Goal: Complete application form

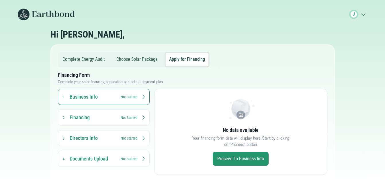
click at [124, 96] on small "Not Started" at bounding box center [129, 96] width 17 height 5
click at [79, 95] on h3 "Business Info" at bounding box center [93, 97] width 46 height 7
click at [95, 97] on h3 "Business Info" at bounding box center [93, 97] width 46 height 7
click at [132, 98] on small "Not Started" at bounding box center [129, 96] width 17 height 5
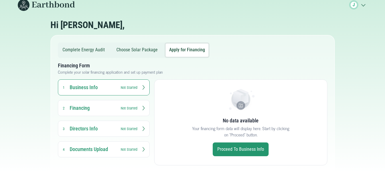
click at [104, 112] on h3 "Financing" at bounding box center [93, 108] width 46 height 7
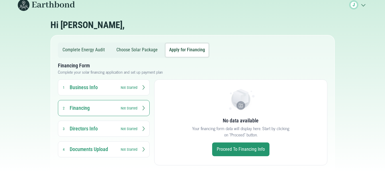
click at [128, 133] on button "Directors Info 3 Not Started" at bounding box center [104, 129] width 92 height 16
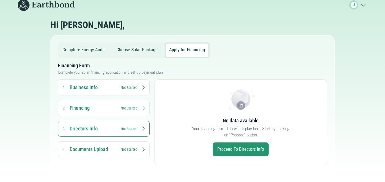
click at [85, 88] on h3 "Business Info" at bounding box center [93, 87] width 46 height 7
click at [231, 148] on link "Proceed to Business Info" at bounding box center [241, 150] width 56 height 14
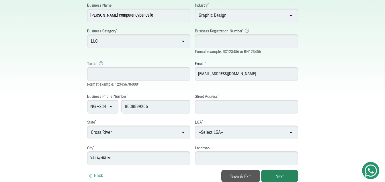
scroll to position [84, 0]
click at [229, 129] on select "--Select LGA-- Akpabuyo Odukpani Akamkpa Biase Abi Ikom Yarkur Odubra Boki Ogoj…" at bounding box center [246, 132] width 103 height 14
click at [228, 129] on select "--Select LGA-- Akpabuyo Odukpani Akamkpa Biase Abi Ikom Yarkur Odubra Boki Ogoj…" at bounding box center [246, 132] width 103 height 14
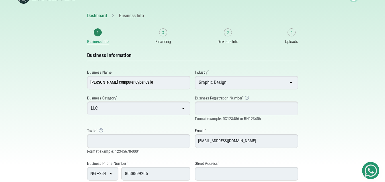
scroll to position [18, 0]
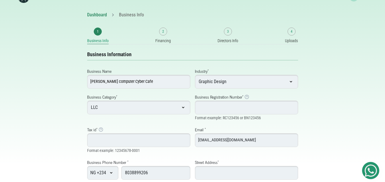
click at [168, 108] on select "LLC Sole Proprietorship MDA SCHOOL PARTNERSHIP" at bounding box center [138, 108] width 103 height 14
select select "SP"
click at [87, 101] on select "LLC Sole Proprietorship MDA SCHOOL PARTNERSHIP" at bounding box center [138, 108] width 103 height 14
click at [182, 104] on select "LLC Sole Proprietorship MDA SCHOOL PARTNERSHIP" at bounding box center [138, 108] width 103 height 14
click at [87, 101] on select "LLC Sole Proprietorship MDA SCHOOL PARTNERSHIP" at bounding box center [138, 108] width 103 height 14
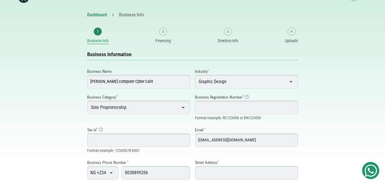
click at [112, 143] on input "Tax id * Tax Identification Number Example: Typically 14 digits with hyphen" at bounding box center [138, 140] width 103 height 14
click at [113, 143] on input "Tax id * Tax Identification Number Example: Typically 14 digits with hyphen" at bounding box center [138, 140] width 103 height 14
click at [124, 156] on div "Business Name Jenny computer Cyber Cafe Industry * --Select Industry-- Agricult…" at bounding box center [193, 147] width 216 height 169
click at [115, 140] on input "Tax id * Tax Identification Number Example: Typically 14 digits with hyphen" at bounding box center [138, 140] width 103 height 14
click at [100, 140] on input "Tax id * Tax Identification Number Example: Typically 14 digits with hyphen" at bounding box center [138, 140] width 103 height 14
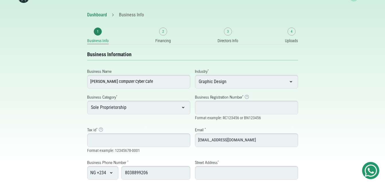
paste input "04020227-56"
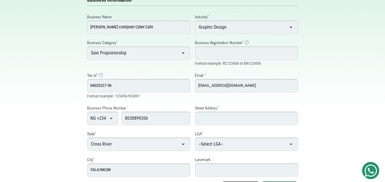
scroll to position [75, 0]
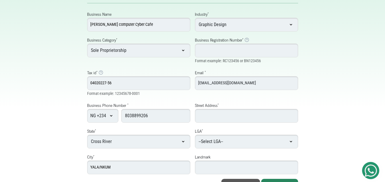
click at [152, 114] on div "Business Phone Number * NG +234 AD +376 AE +971 AF +93 AG +1268 AI +1264 AL +35…" at bounding box center [138, 112] width 103 height 21
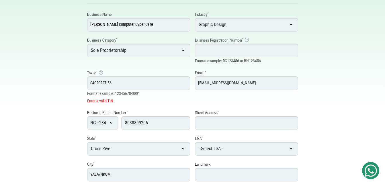
click at [110, 84] on input "04020227-56" at bounding box center [138, 83] width 103 height 14
click at [108, 83] on input "04020227-56" at bounding box center [138, 83] width 103 height 14
click at [107, 81] on input "04020227-56" at bounding box center [138, 83] width 103 height 14
click at [146, 119] on input "8038899206" at bounding box center [155, 123] width 69 height 14
click at [134, 85] on input "04020227-56" at bounding box center [138, 83] width 103 height 14
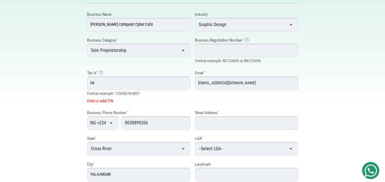
type input "0"
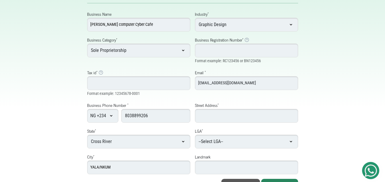
click at [158, 113] on div "Business Phone Number * NG +234 AD +376 AE +971 AF +93 AG +1268 AI +1264 AL +35…" at bounding box center [138, 112] width 103 height 21
click at [231, 55] on input "Business Registration Number * Business Registration Number Example: RC123456 f…" at bounding box center [246, 51] width 103 height 14
type input "BN8496616"
type input "8496616"
type input "NO.1 ELEKAHIA ROAD, PORT HARCOURT, RIVERS STATE"
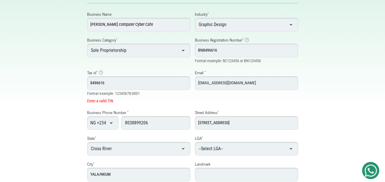
click at [170, 152] on select "Select State Abia Adamawa Akwa Ibom Anambra Bauchi Bayelsa Benue Borno Cross Ri…" at bounding box center [138, 149] width 103 height 14
select select "Rivers"
click at [87, 142] on select "Select State Abia Adamawa Akwa Ibom Anambra Bauchi Bayelsa Benue Borno Cross Ri…" at bounding box center [138, 149] width 103 height 14
click at [155, 121] on input "8038899206" at bounding box center [155, 123] width 69 height 14
type input "8"
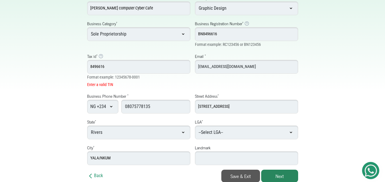
scroll to position [91, 0]
type input "08075778135"
click at [146, 158] on input "YALA/NKUM" at bounding box center [138, 158] width 103 height 14
type input "Y"
type input "[GEOGRAPHIC_DATA]"
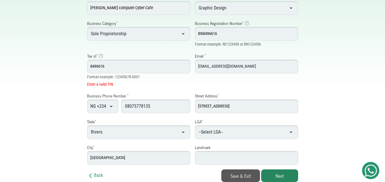
click at [206, 106] on input "NO.1 ELEKAHIA ROAD, PORT HARCOURT, RIVERS STATE" at bounding box center [246, 107] width 103 height 14
type input "[STREET_ADDRESS]"
click at [220, 136] on select "--Select LGA-- Abua/Odual Ahoada East Ahoada West Akuku Toru Andoni Asari-Toru …" at bounding box center [246, 132] width 103 height 14
select select "[GEOGRAPHIC_DATA]"
click at [195, 125] on select "--Select LGA-- Abua/Odual Ahoada East Ahoada West Akuku Toru Andoni Asari-Toru …" at bounding box center [246, 132] width 103 height 14
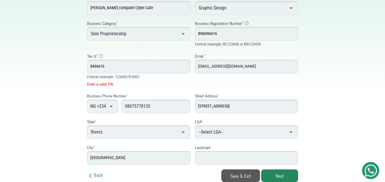
click at [212, 161] on input "Landmark" at bounding box center [246, 158] width 103 height 14
type input "[PERSON_NAME]"
click at [281, 176] on button "Next" at bounding box center [279, 176] width 37 height 13
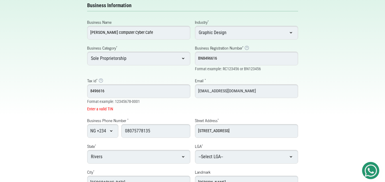
click at [91, 92] on input "8496616" at bounding box center [138, 91] width 103 height 14
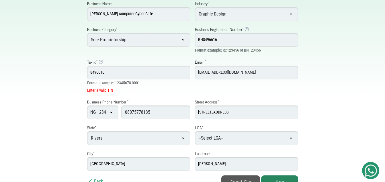
scroll to position [91, 0]
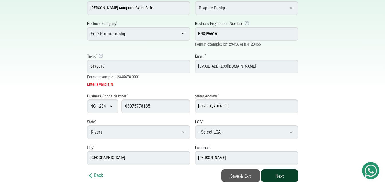
click at [283, 174] on button "Next" at bounding box center [279, 176] width 37 height 13
click at [277, 180] on button "Next" at bounding box center [279, 176] width 37 height 13
click at [236, 177] on button "Save & Exit" at bounding box center [241, 176] width 39 height 13
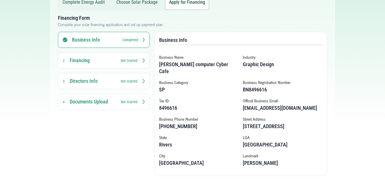
scroll to position [56, 0]
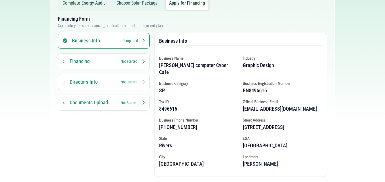
click at [83, 59] on h3 "Financing" at bounding box center [93, 61] width 46 height 7
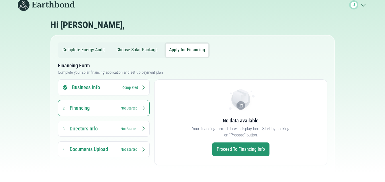
click at [254, 151] on link "Proceed to Financing Info" at bounding box center [240, 150] width 57 height 14
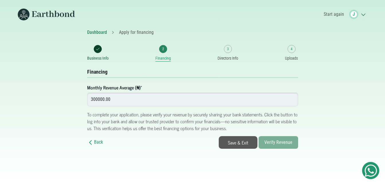
click at [99, 100] on input "300000.00" at bounding box center [192, 100] width 211 height 14
click at [233, 138] on button "Save & Exit" at bounding box center [238, 142] width 39 height 13
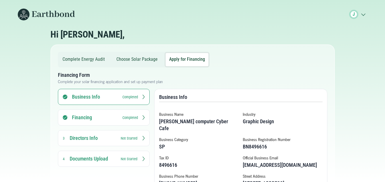
click at [110, 119] on h3 "Financing" at bounding box center [95, 117] width 46 height 7
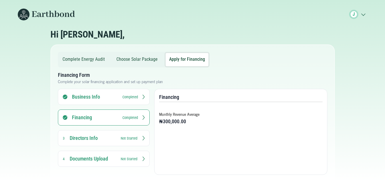
click at [95, 140] on h3 "Directors Info" at bounding box center [93, 138] width 46 height 7
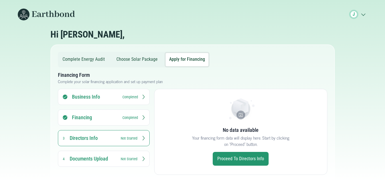
click at [232, 158] on link "Proceed to Directors Info" at bounding box center [241, 159] width 56 height 14
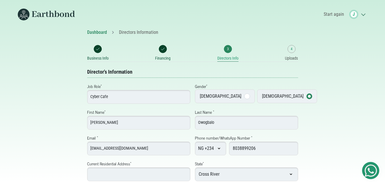
select select "Cross River"
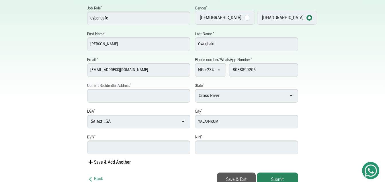
scroll to position [82, 0]
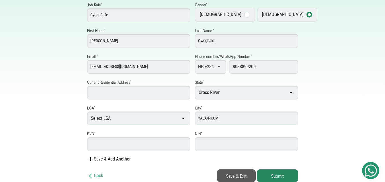
click at [130, 96] on input "Current Residential Address *" at bounding box center [138, 93] width 103 height 14
type input "[STREET_ADDRESS]"
select select "Rivers"
click at [125, 123] on select "Select LGA Abua/Odual Ahoada East Ahoada West Akuku Toru Andoni Asari-Toru Bonn…" at bounding box center [138, 119] width 103 height 14
select select "[GEOGRAPHIC_DATA]"
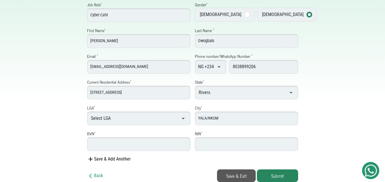
click at [87, 112] on select "Select LGA Abua/Odual Ahoada East Ahoada West Akuku Toru Andoni Asari-Toru Bonn…" at bounding box center [138, 119] width 103 height 14
click at [104, 144] on input "BVN *" at bounding box center [138, 144] width 103 height 14
type input "22156008402"
click at [210, 145] on input "number" at bounding box center [246, 144] width 103 height 14
type input "50055494675"
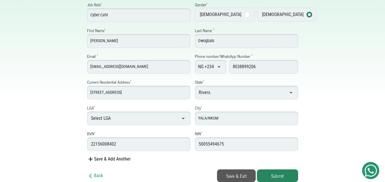
click at [221, 119] on input "YALA/NKUM" at bounding box center [246, 119] width 103 height 14
type input "Y"
type input "[GEOGRAPHIC_DATA]"
click at [234, 174] on button "Save & Exit" at bounding box center [236, 176] width 39 height 13
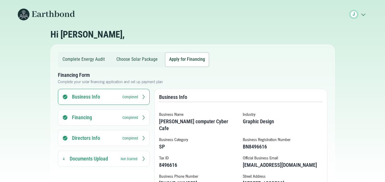
click at [86, 159] on h3 "Documents Upload" at bounding box center [93, 159] width 46 height 7
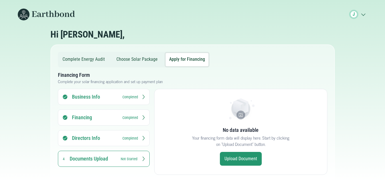
click at [243, 158] on link "Upload Document" at bounding box center [241, 159] width 42 height 14
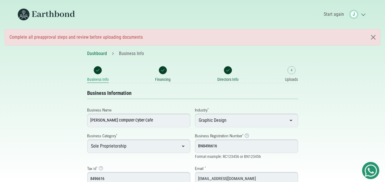
select select "[GEOGRAPHIC_DATA]"
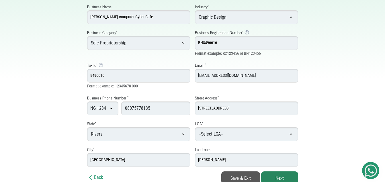
scroll to position [105, 0]
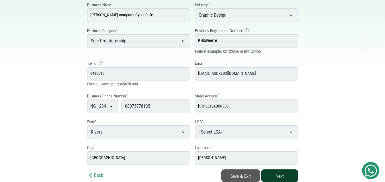
click at [280, 179] on button "Next" at bounding box center [279, 176] width 37 height 13
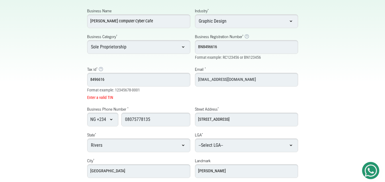
scroll to position [113, 0]
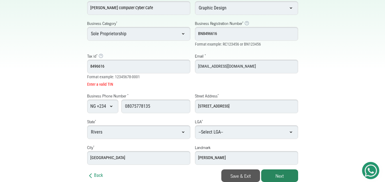
click at [243, 176] on button "Save & Exit" at bounding box center [241, 176] width 39 height 13
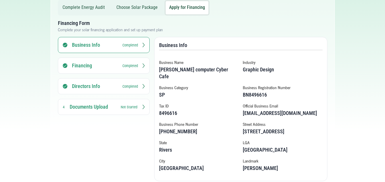
scroll to position [68, 0]
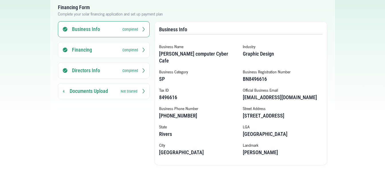
click at [90, 92] on h3 "Documents Upload" at bounding box center [93, 91] width 46 height 7
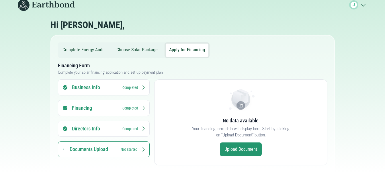
scroll to position [9, 0]
click at [239, 148] on link "Upload Document" at bounding box center [241, 150] width 42 height 14
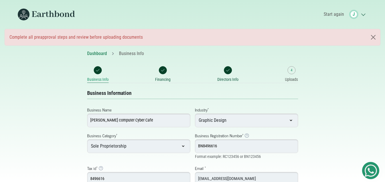
select select "[GEOGRAPHIC_DATA]"
click at [290, 74] on span "4" at bounding box center [292, 70] width 8 height 8
click at [291, 80] on small "Uploads" at bounding box center [291, 80] width 13 height 6
select select "[GEOGRAPHIC_DATA]"
click at [292, 73] on small "4" at bounding box center [292, 70] width 2 height 5
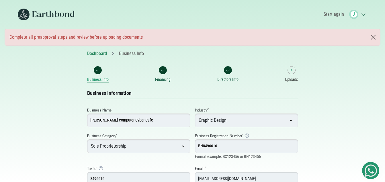
select select "[GEOGRAPHIC_DATA]"
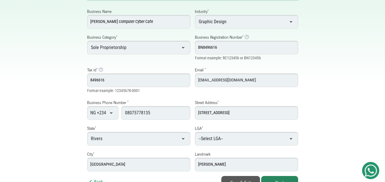
scroll to position [105, 0]
